Goal: Transaction & Acquisition: Purchase product/service

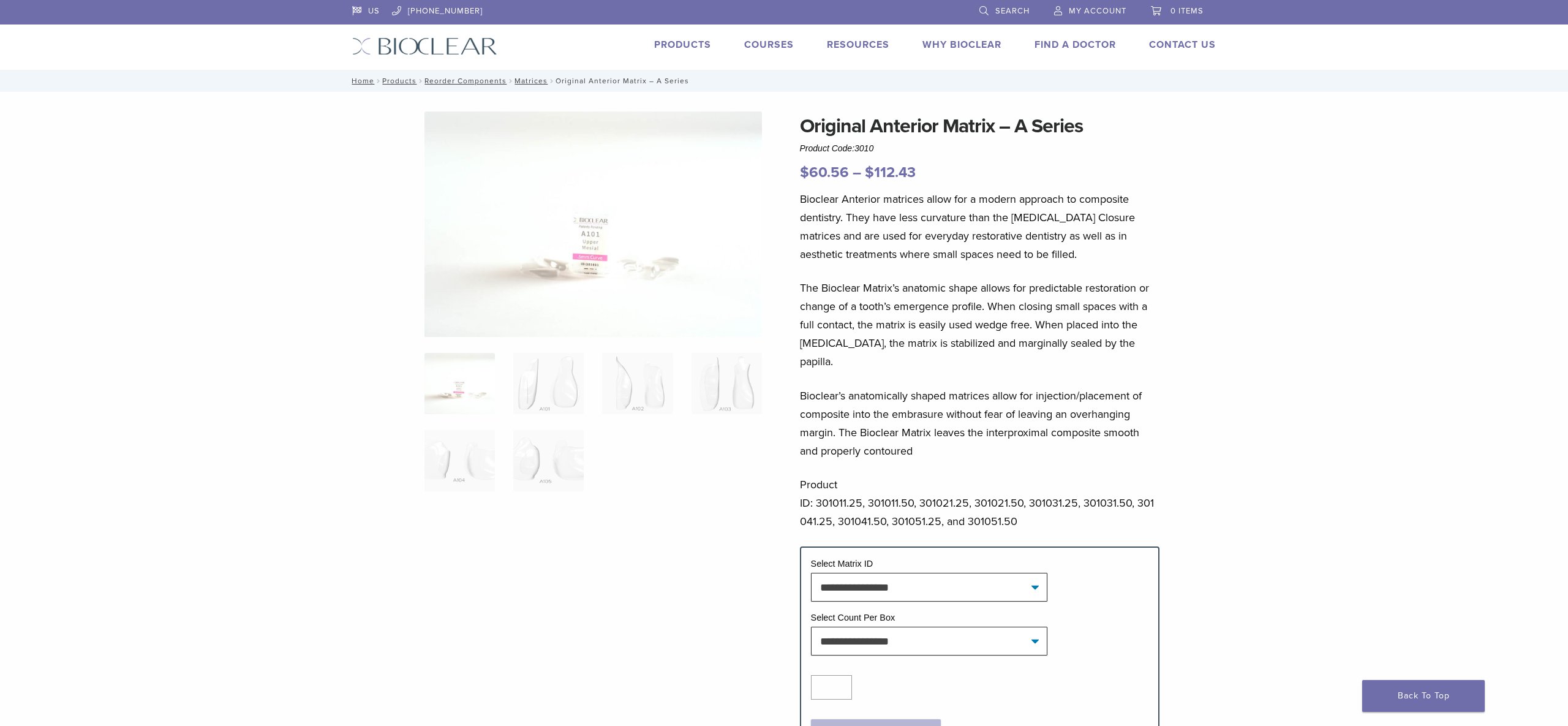
click at [687, 42] on link "Products" at bounding box center [682, 44] width 57 height 12
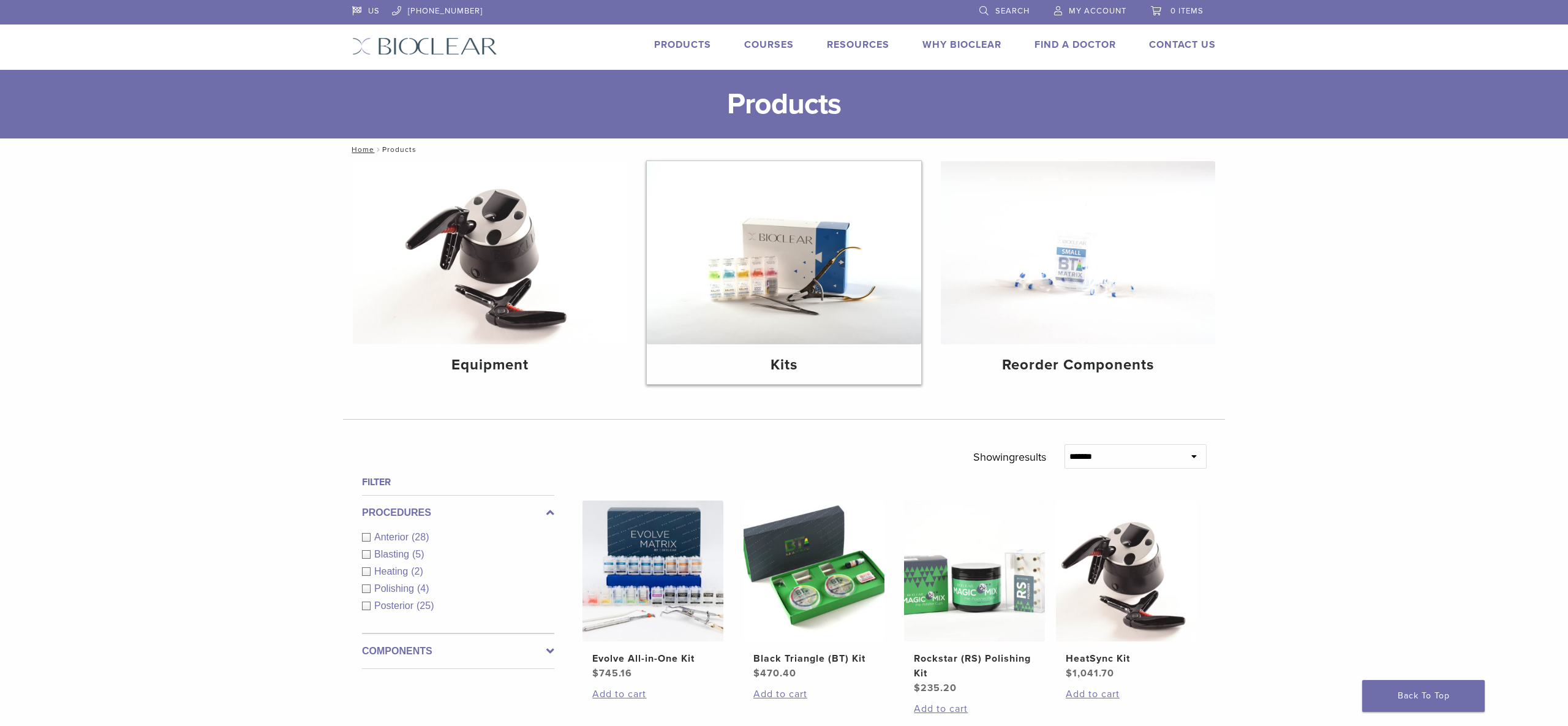
click at [814, 280] on img at bounding box center [784, 252] width 275 height 183
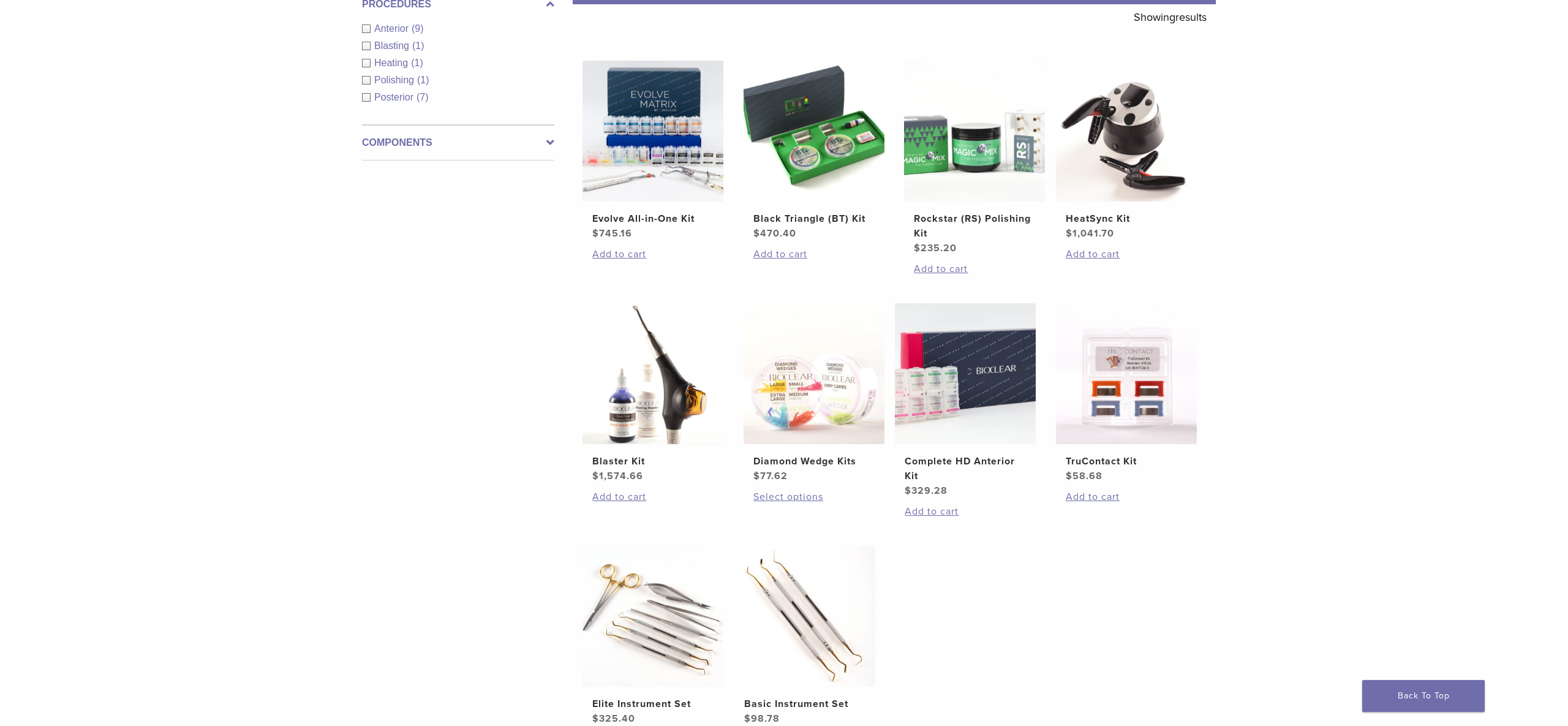
scroll to position [230, 0]
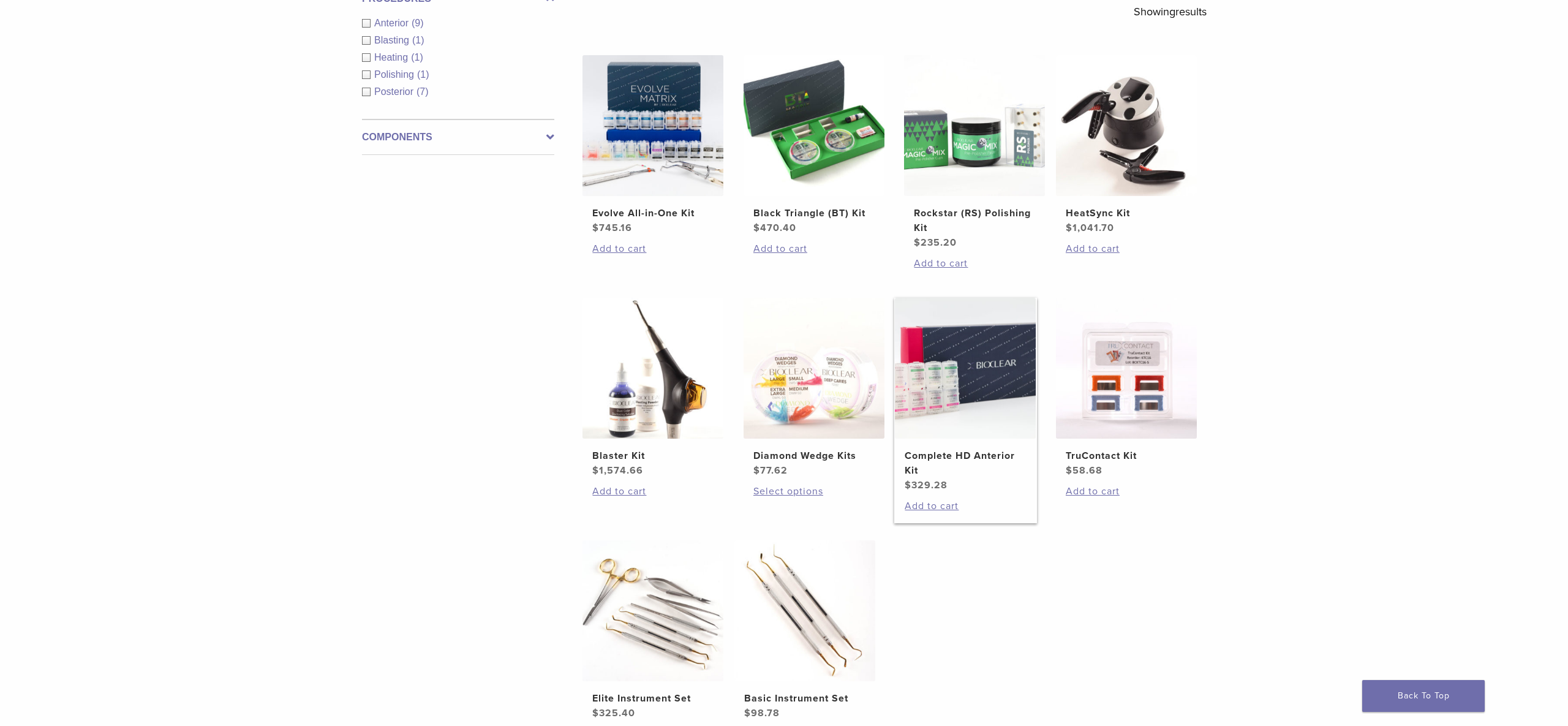
click at [968, 421] on img at bounding box center [965, 368] width 141 height 141
